Goal: Task Accomplishment & Management: Manage account settings

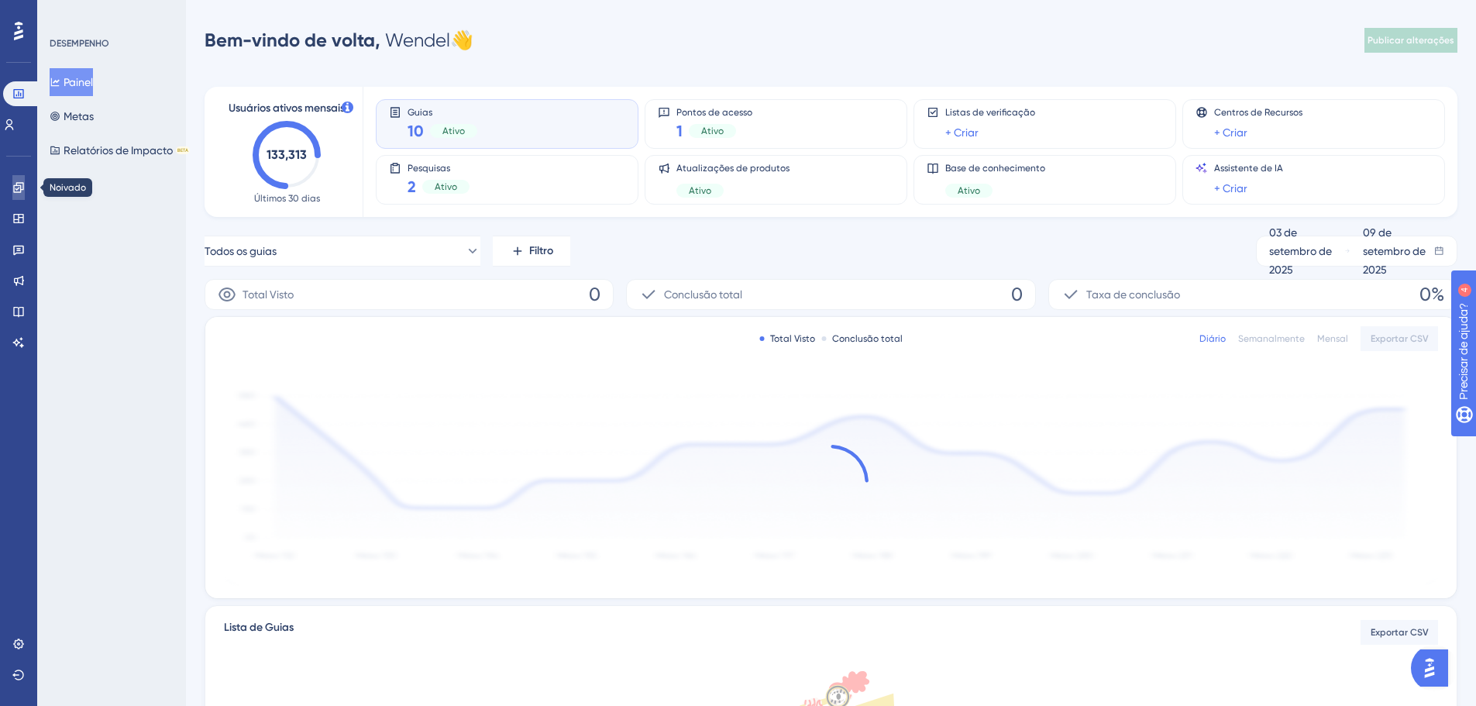
click at [17, 193] on icon at bounding box center [18, 187] width 12 height 12
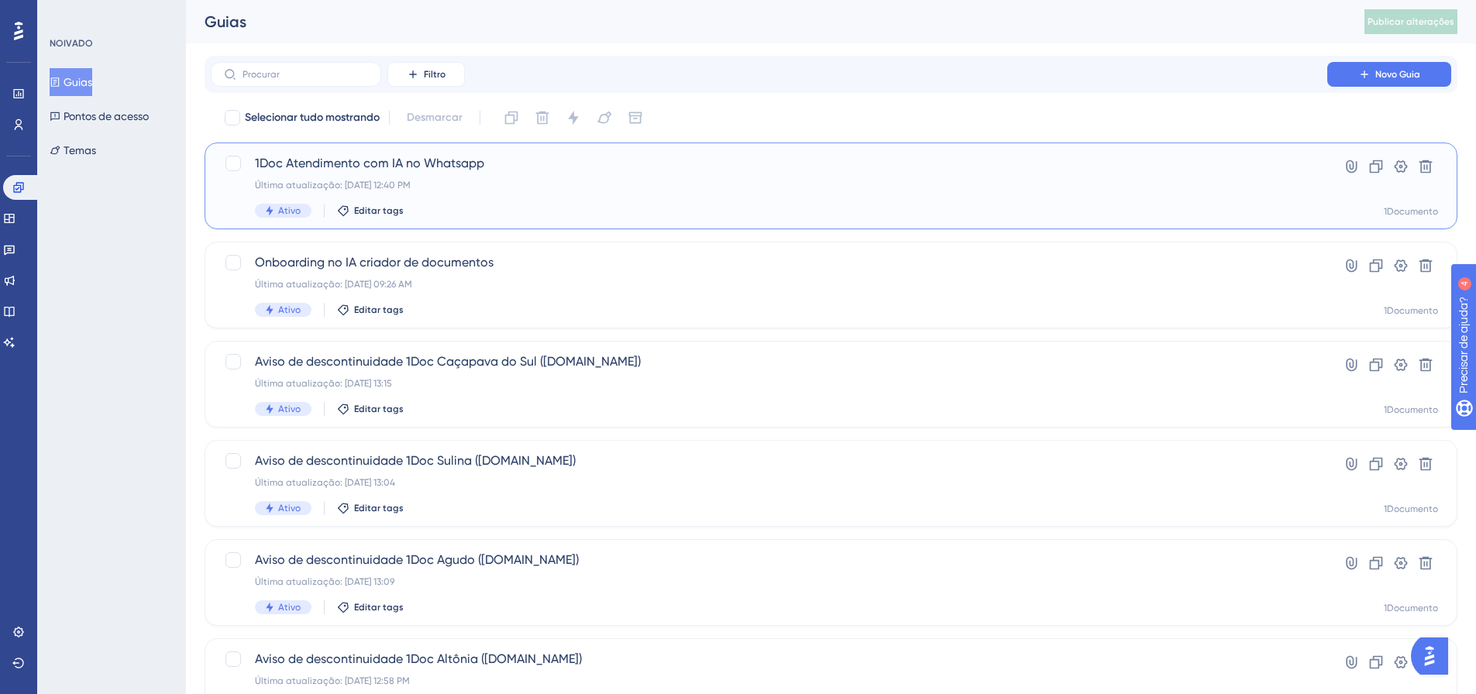
click at [414, 178] on div "1Doc Atendimento com IA no Whatsapp Última atualização: [DATE] 12:40 PM Ativo E…" at bounding box center [769, 186] width 1028 height 64
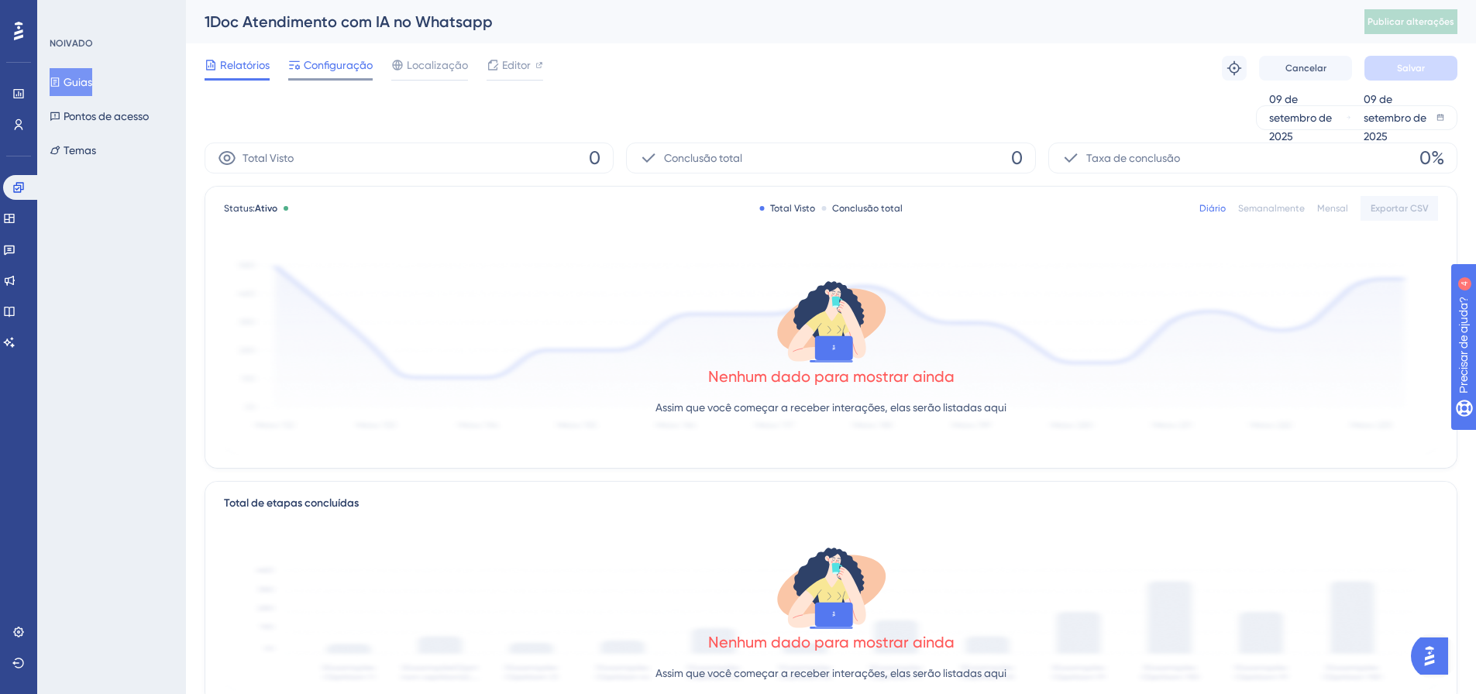
click at [312, 67] on font "Configuração" at bounding box center [338, 65] width 69 height 12
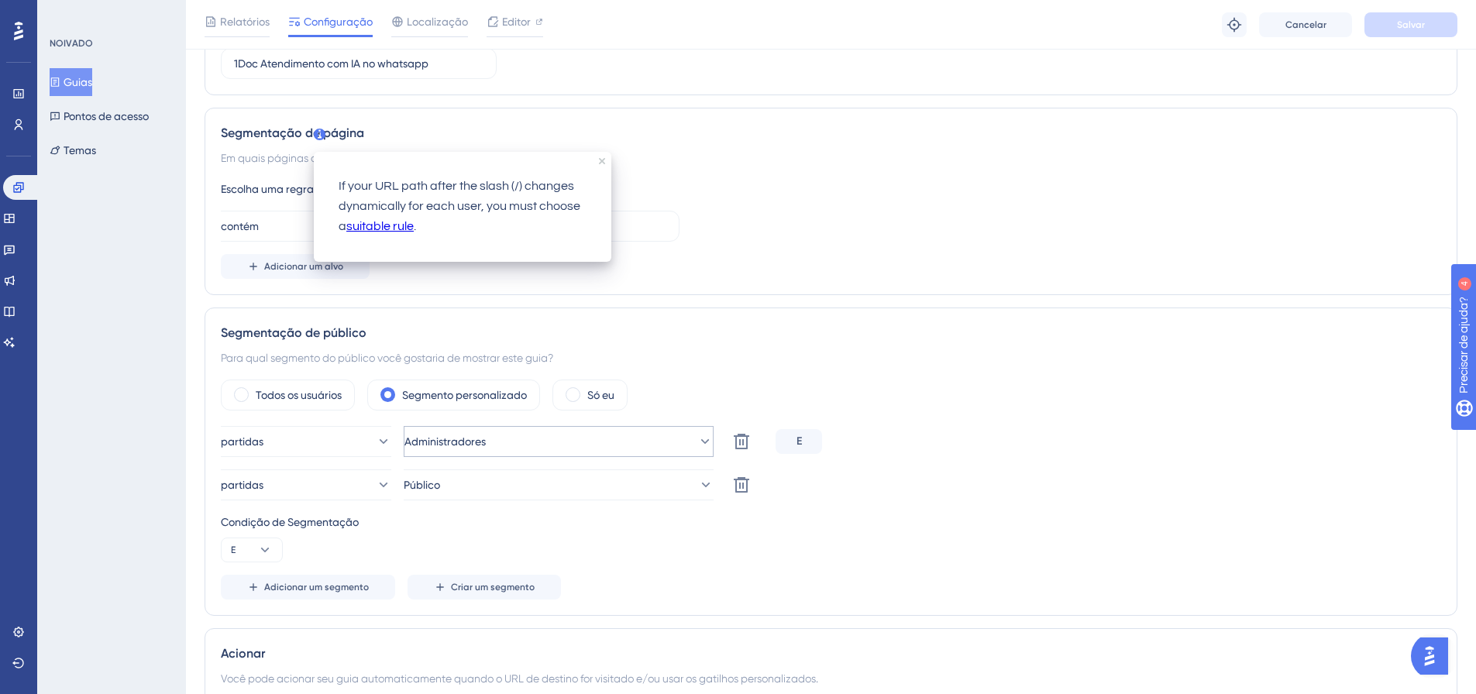
scroll to position [310, 0]
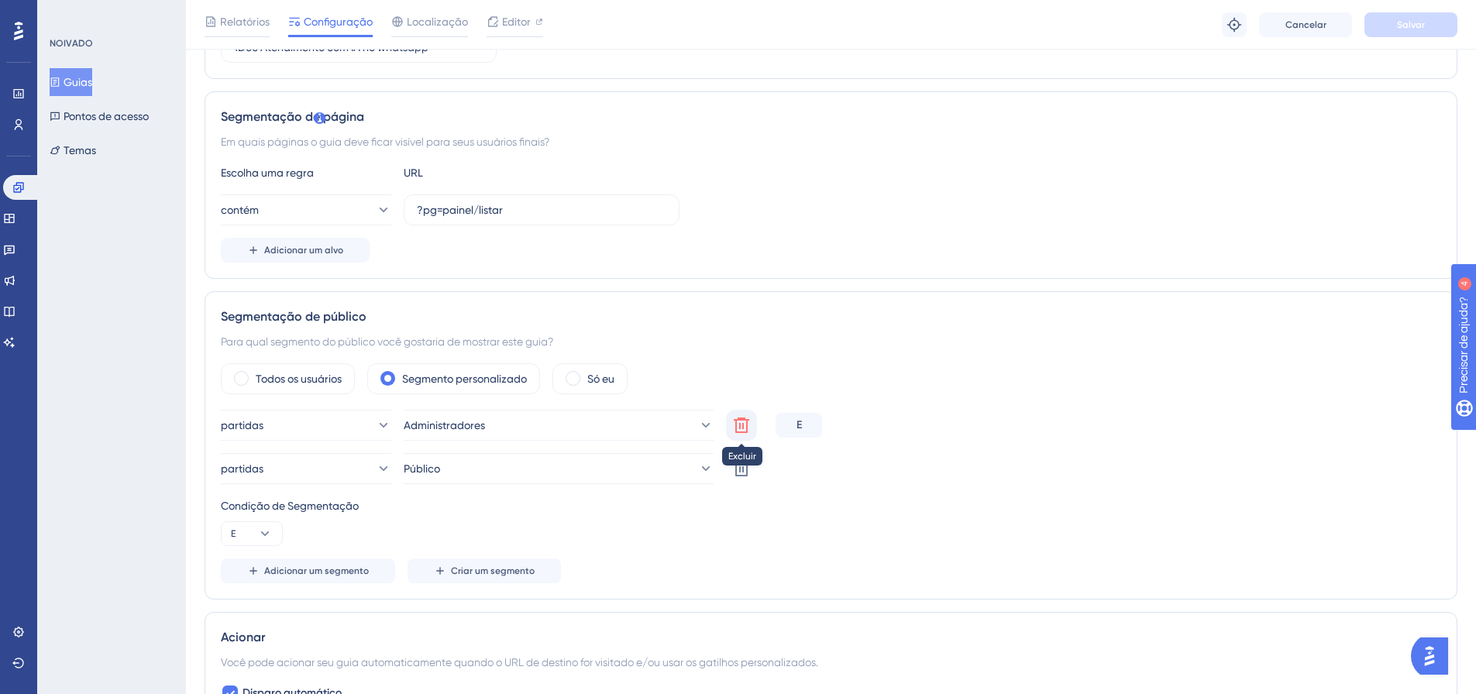
click at [748, 426] on icon at bounding box center [741, 425] width 15 height 15
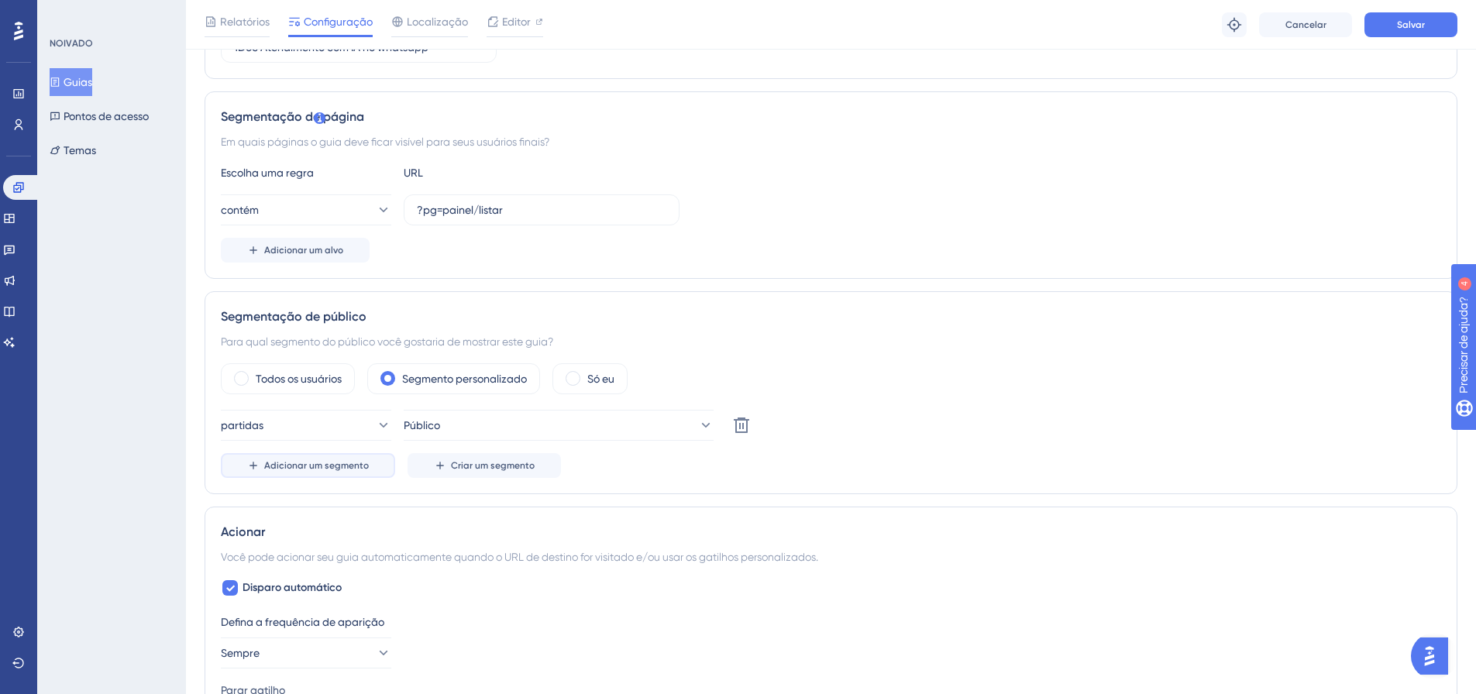
click at [315, 473] on button "Adicionar um segmento" at bounding box center [308, 465] width 174 height 25
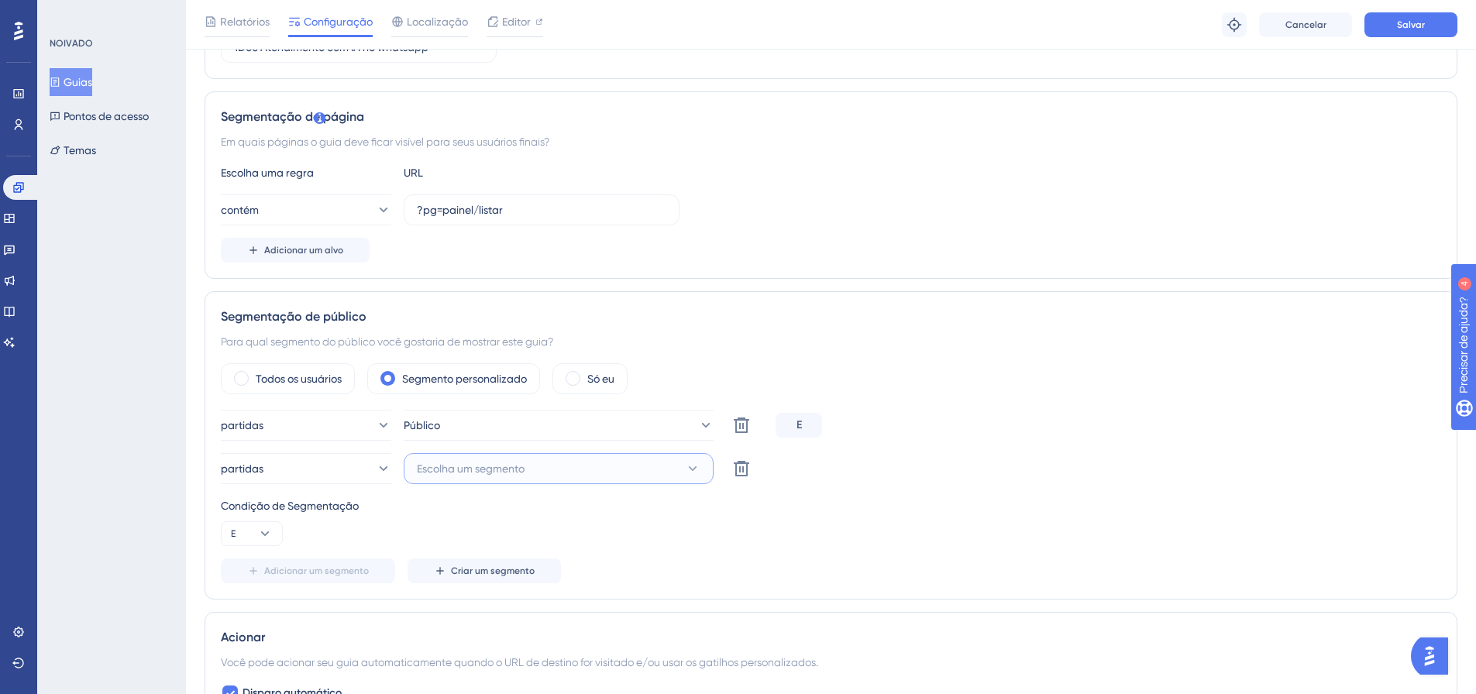
click at [509, 463] on font "Escolha um segmento" at bounding box center [471, 469] width 108 height 12
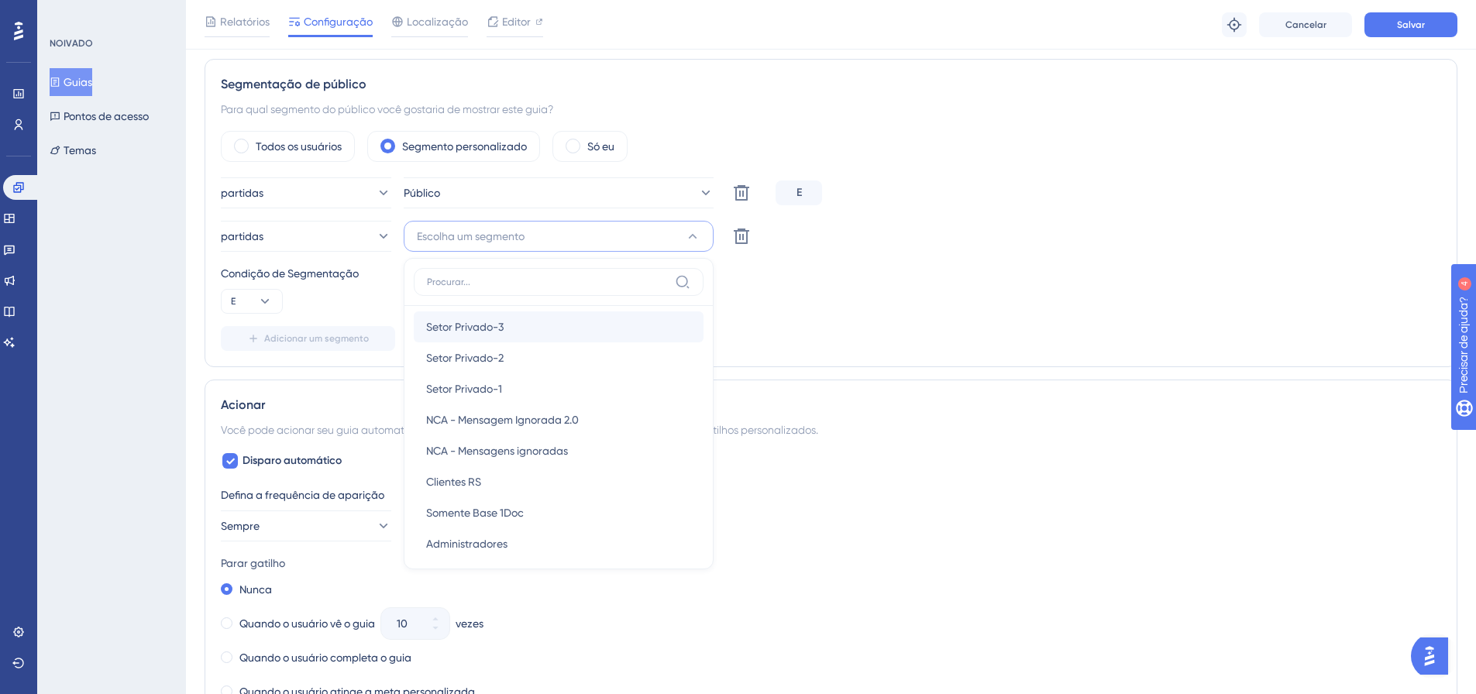
scroll to position [1346, 0]
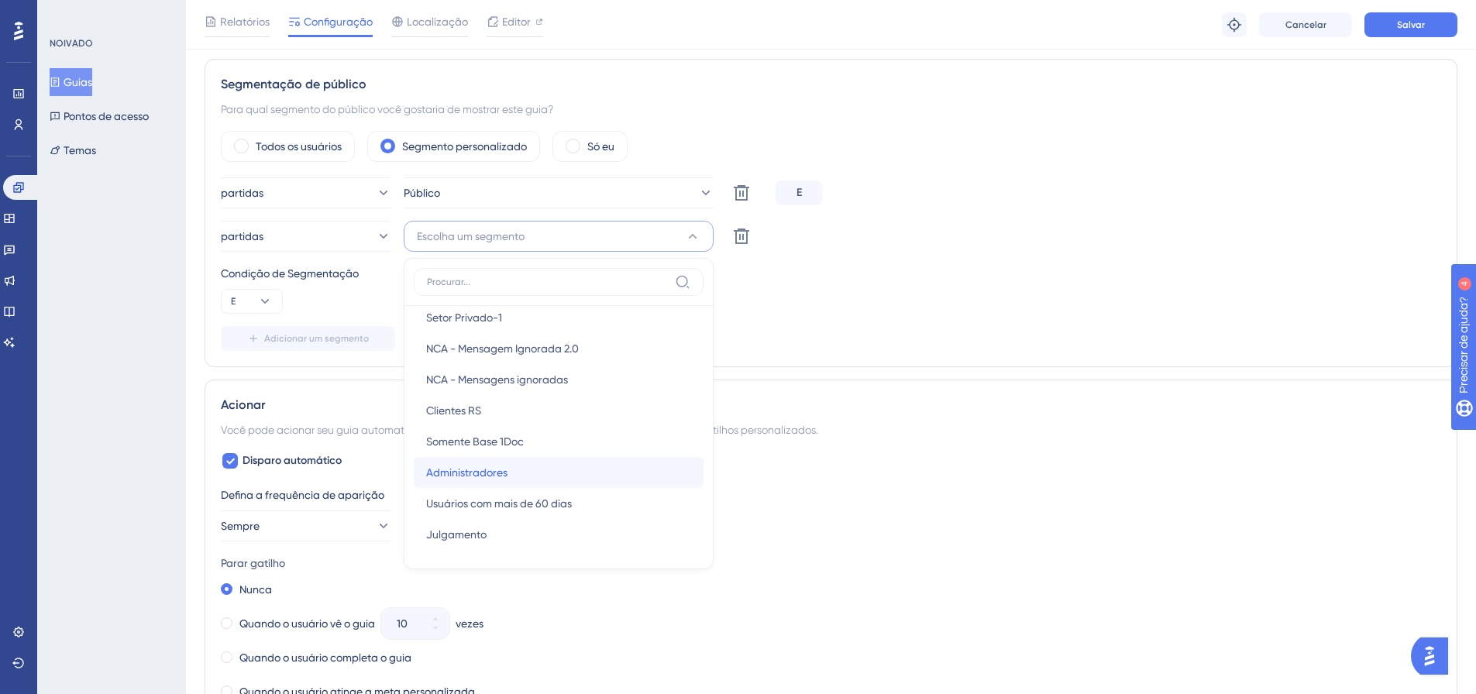
click at [498, 478] on font "Administradores" at bounding box center [466, 472] width 81 height 12
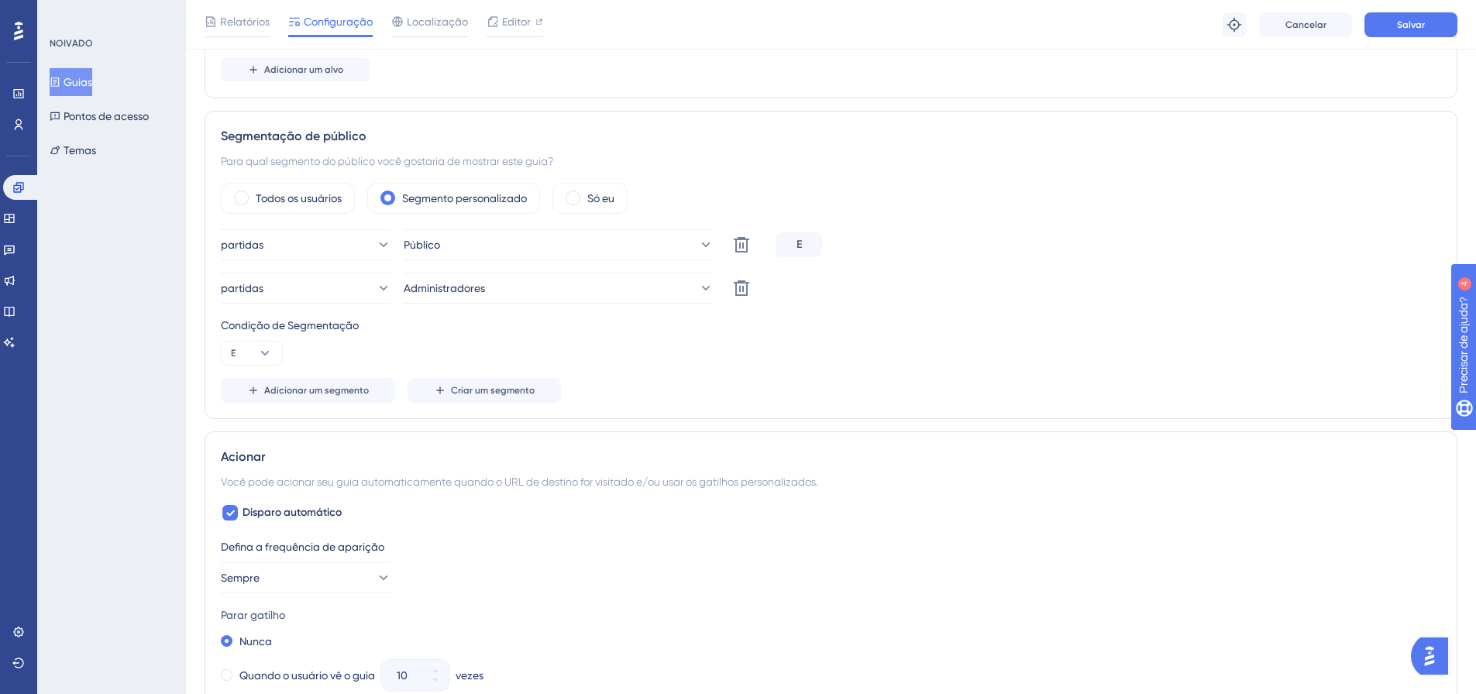
scroll to position [387, 0]
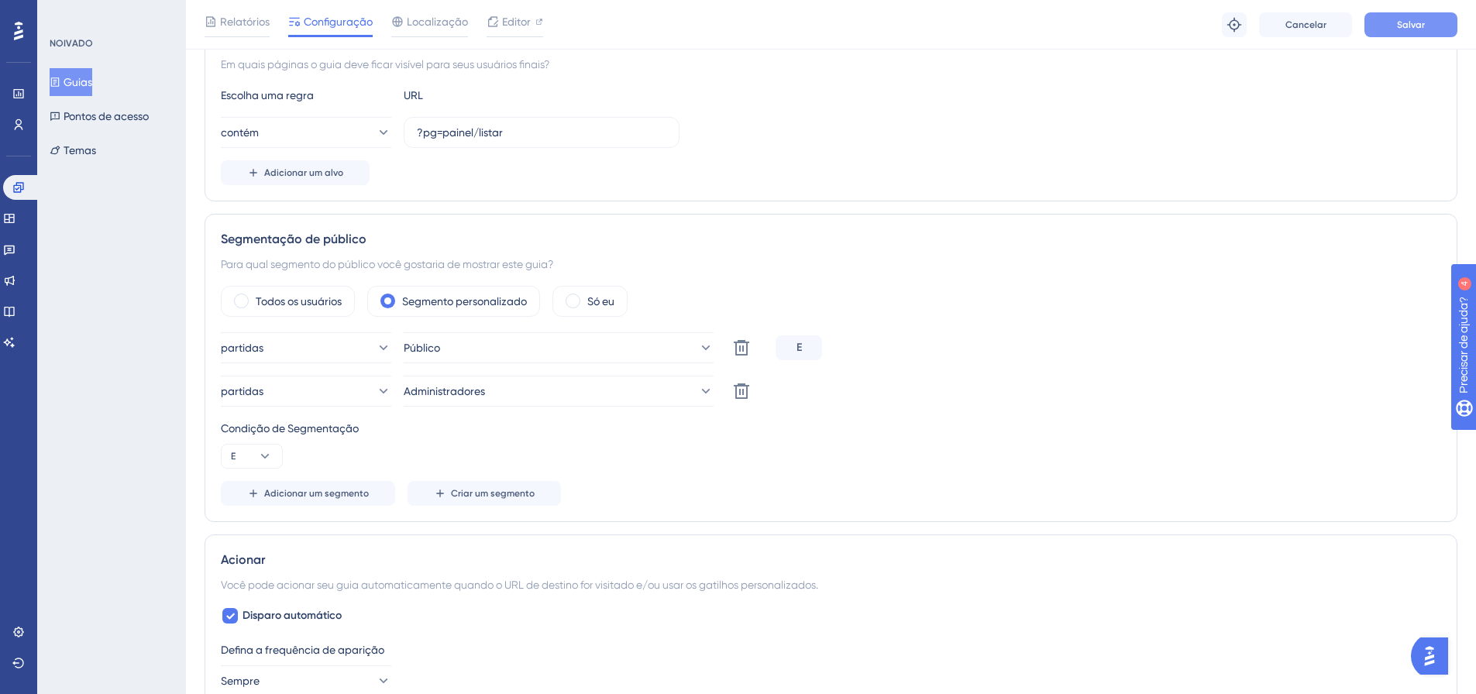
click at [1433, 26] on button "Salvar" at bounding box center [1410, 24] width 93 height 25
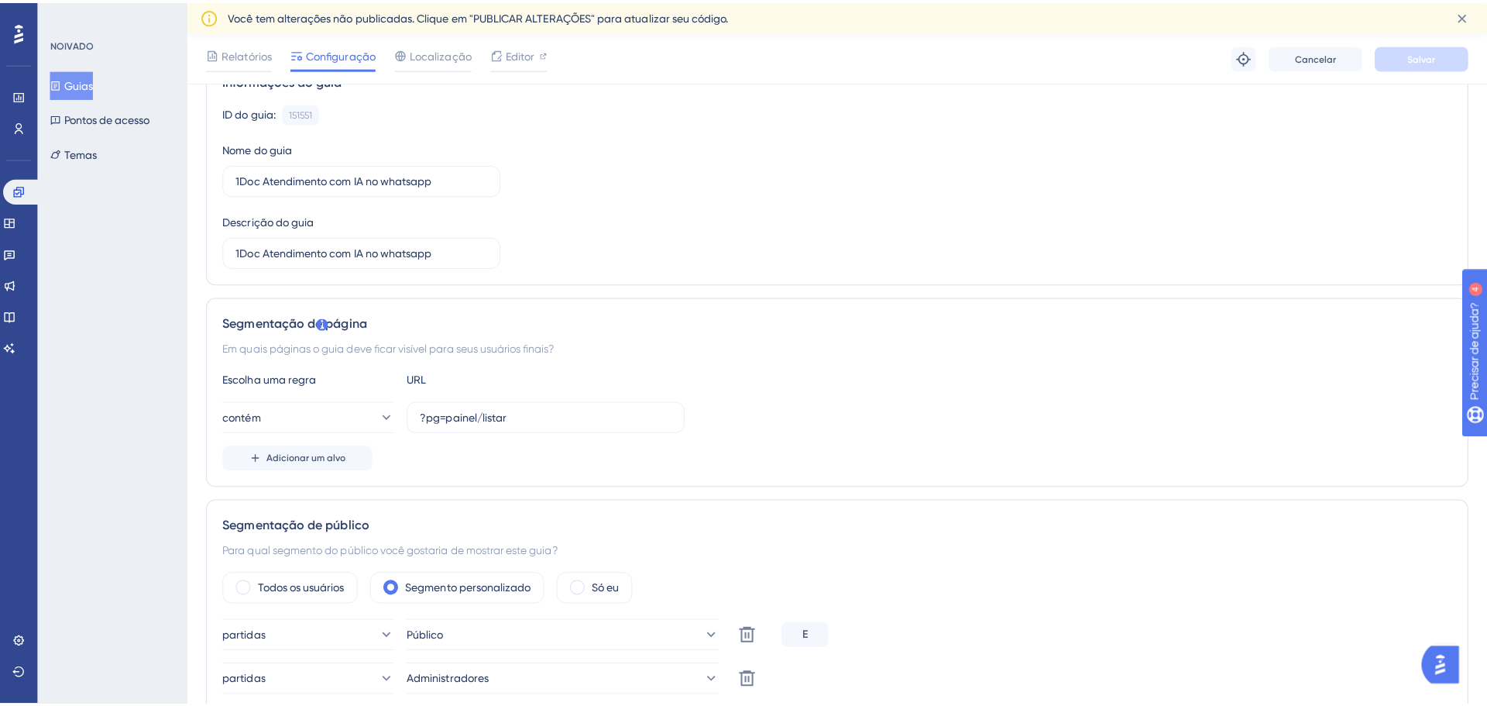
scroll to position [0, 0]
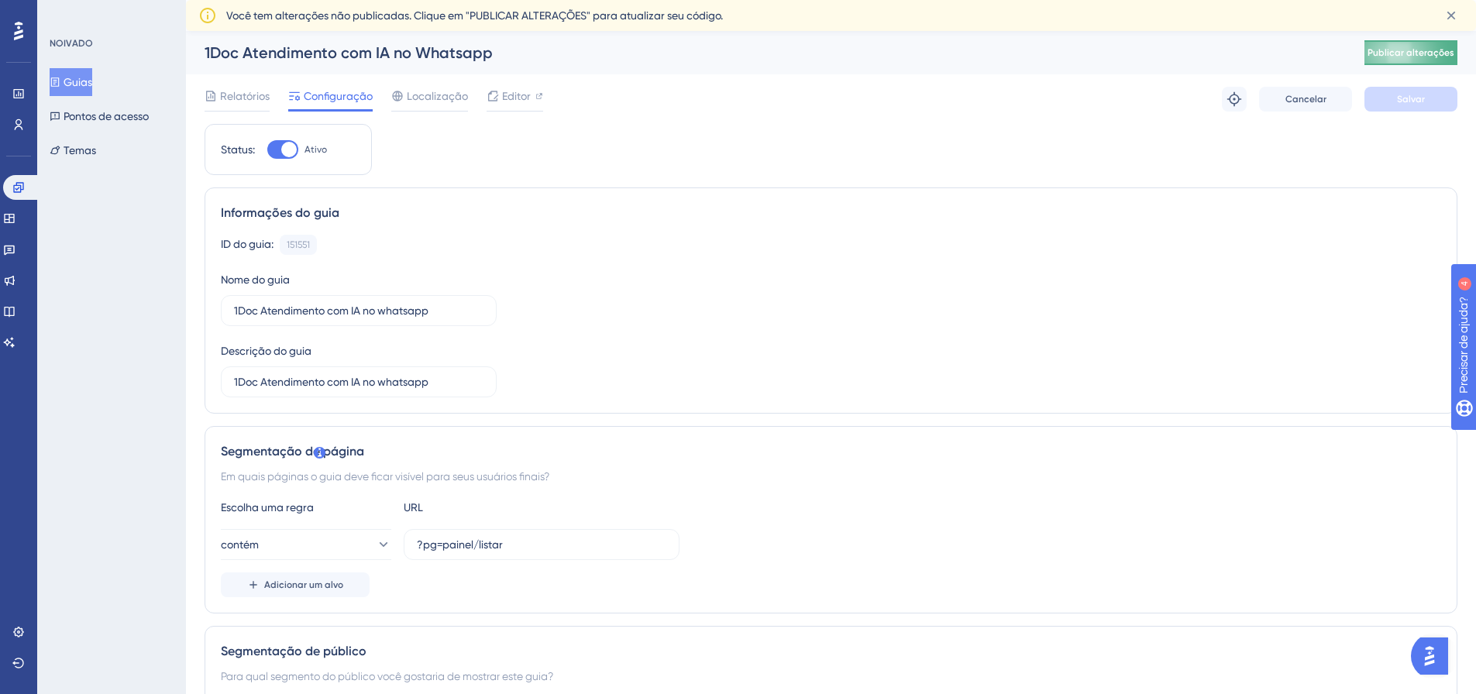
click at [1453, 47] on font "Publicar alterações" at bounding box center [1410, 52] width 87 height 11
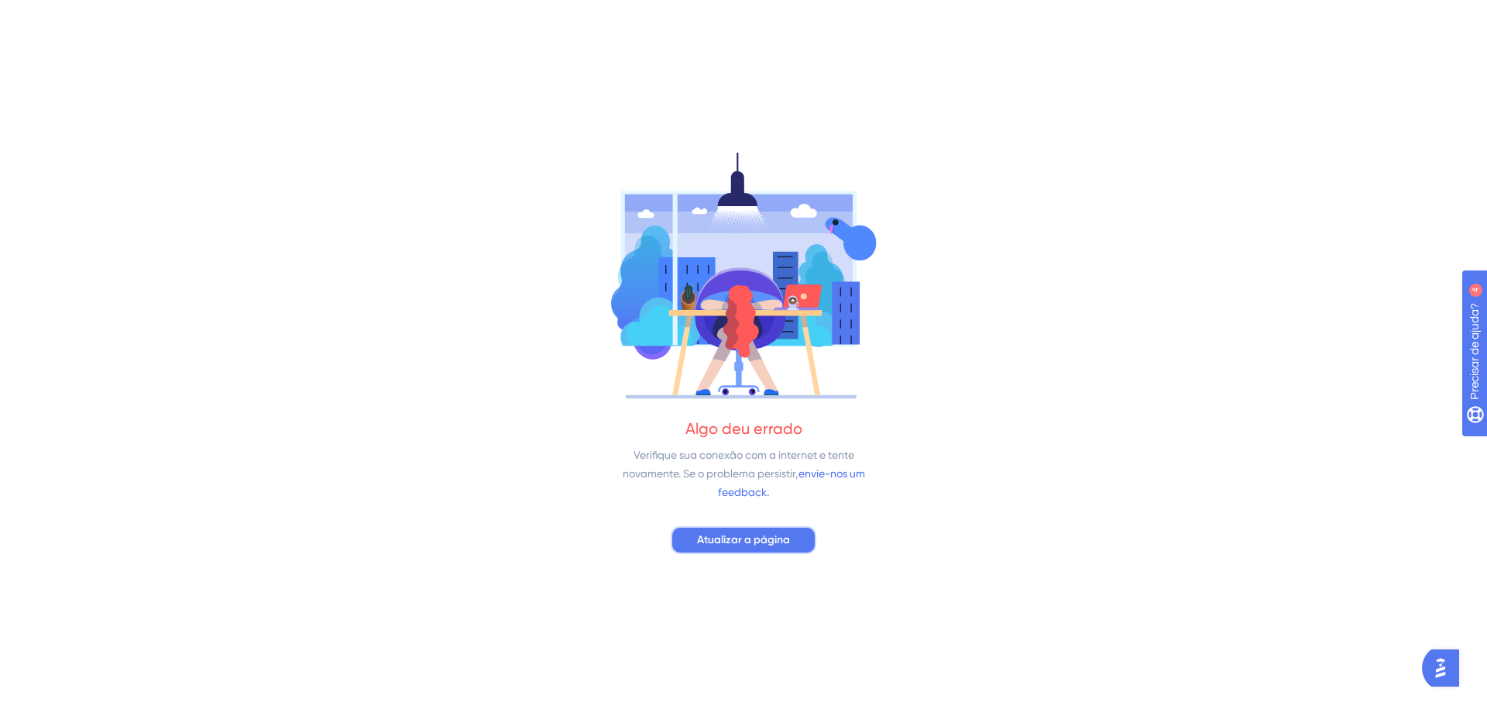
click at [765, 527] on button "Atualizar a página" at bounding box center [744, 540] width 146 height 28
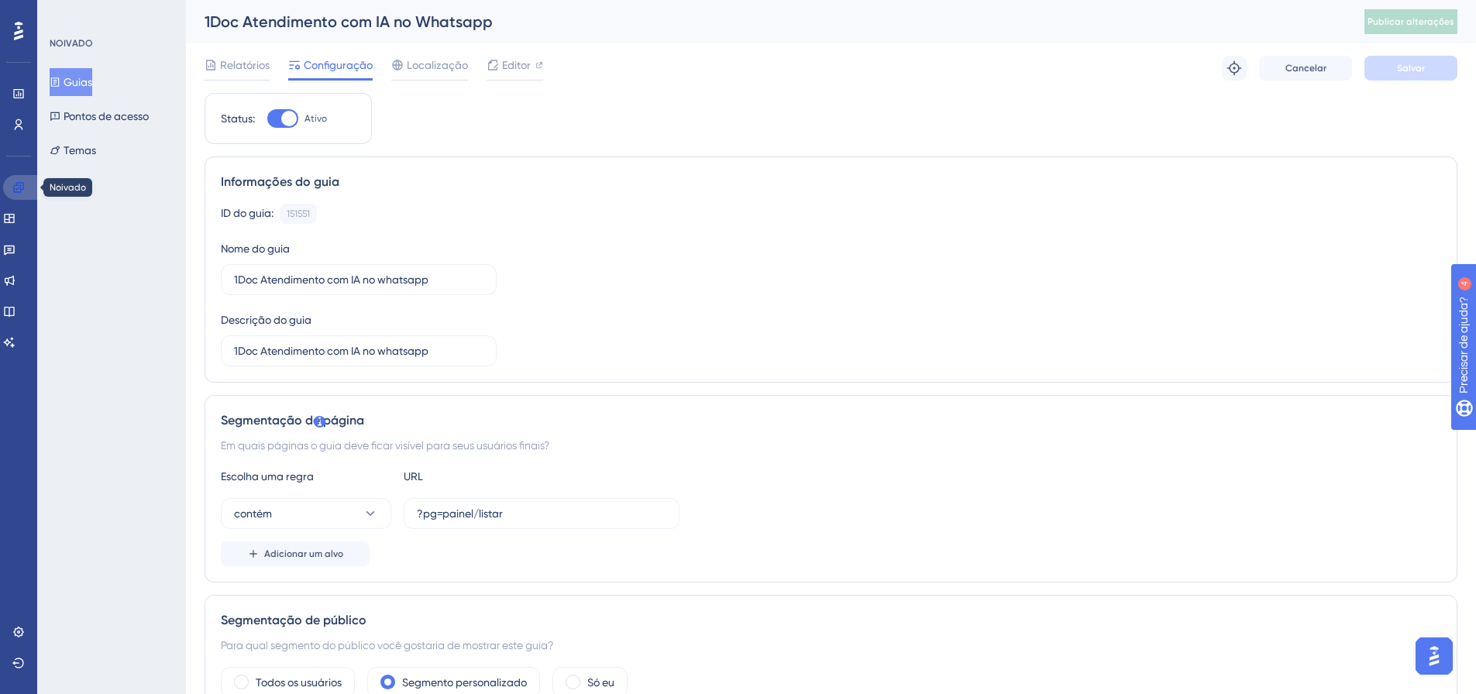
click at [22, 184] on icon at bounding box center [18, 187] width 12 height 12
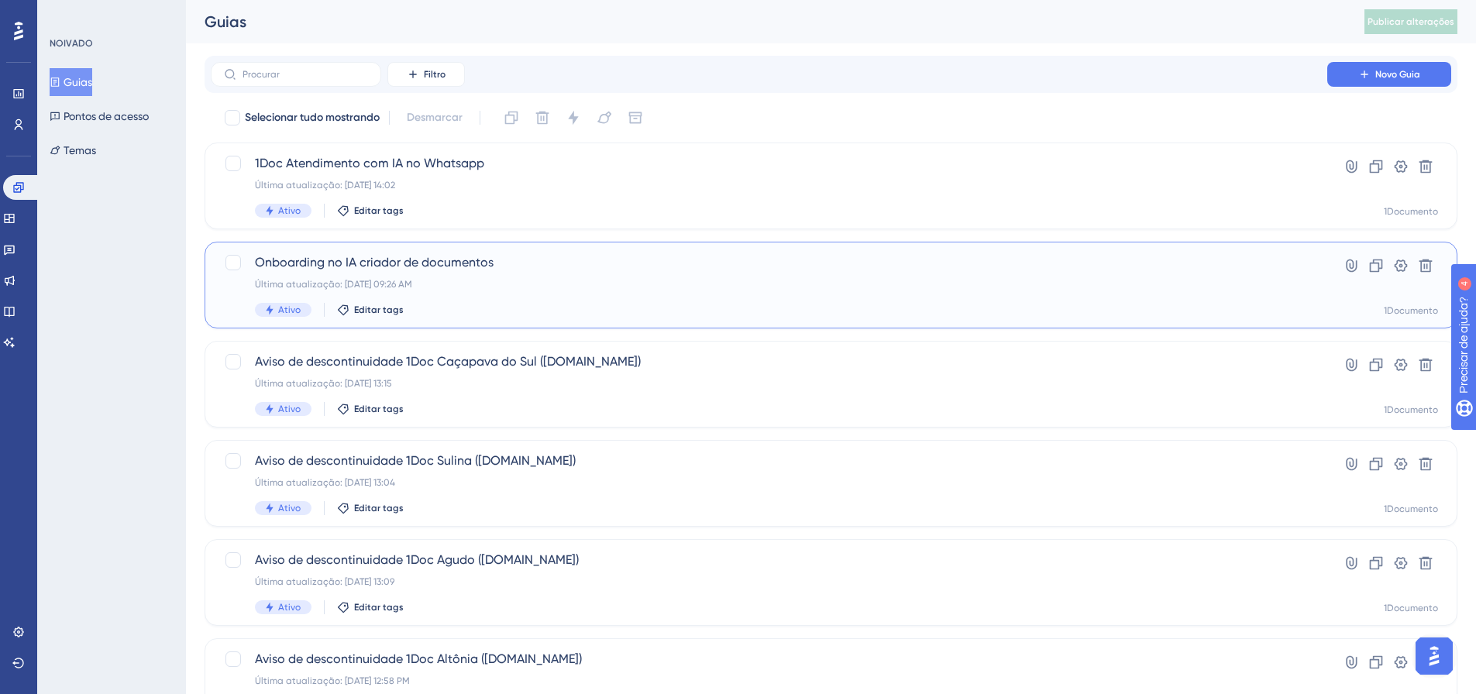
click at [356, 273] on div "Onboarding no IA criador de documentos Última atualização: 09 de set. de 2025 0…" at bounding box center [769, 285] width 1028 height 64
